Goal: Task Accomplishment & Management: Use online tool/utility

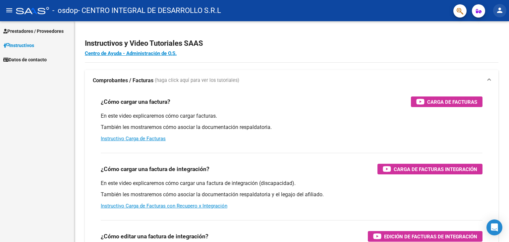
click at [501, 11] on mat-icon "person" at bounding box center [500, 10] width 8 height 8
click at [492, 27] on button "person Mi Perfil" at bounding box center [486, 28] width 40 height 16
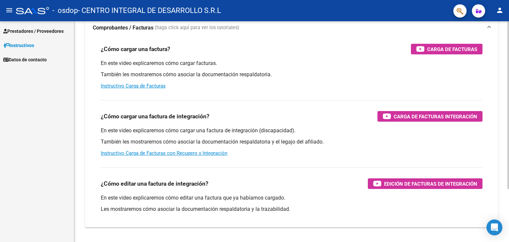
scroll to position [54, 0]
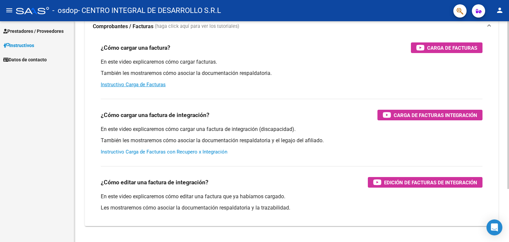
click at [214, 151] on link "Instructivo Carga de Facturas con Recupero x Integración" at bounding box center [164, 152] width 127 height 6
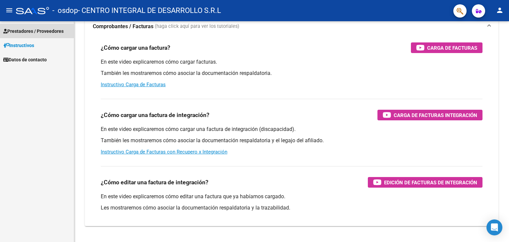
click at [50, 34] on span "Prestadores / Proveedores" at bounding box center [33, 30] width 60 height 7
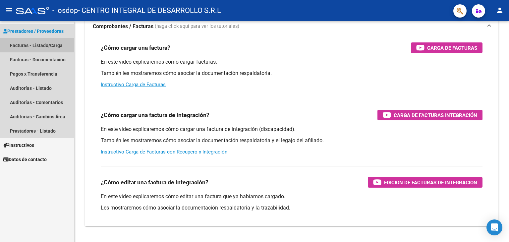
click at [49, 45] on link "Facturas - Listado/Carga" at bounding box center [37, 45] width 74 height 14
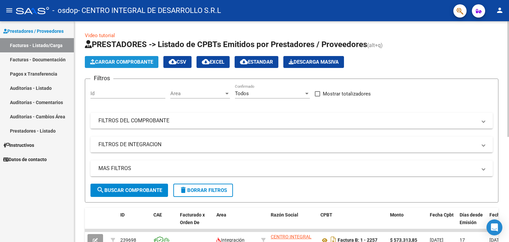
click at [132, 66] on button "Cargar Comprobante" at bounding box center [122, 62] width 74 height 12
